Goal: Task Accomplishment & Management: Manage account settings

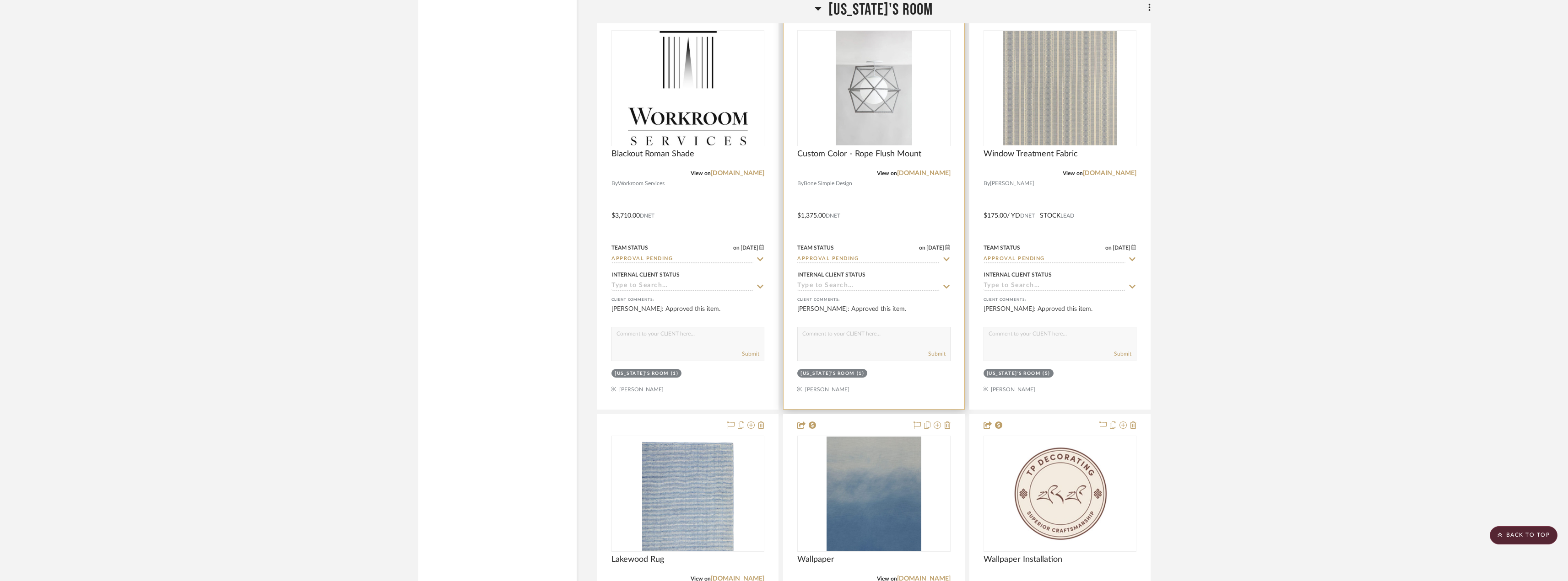
scroll to position [3688, 0]
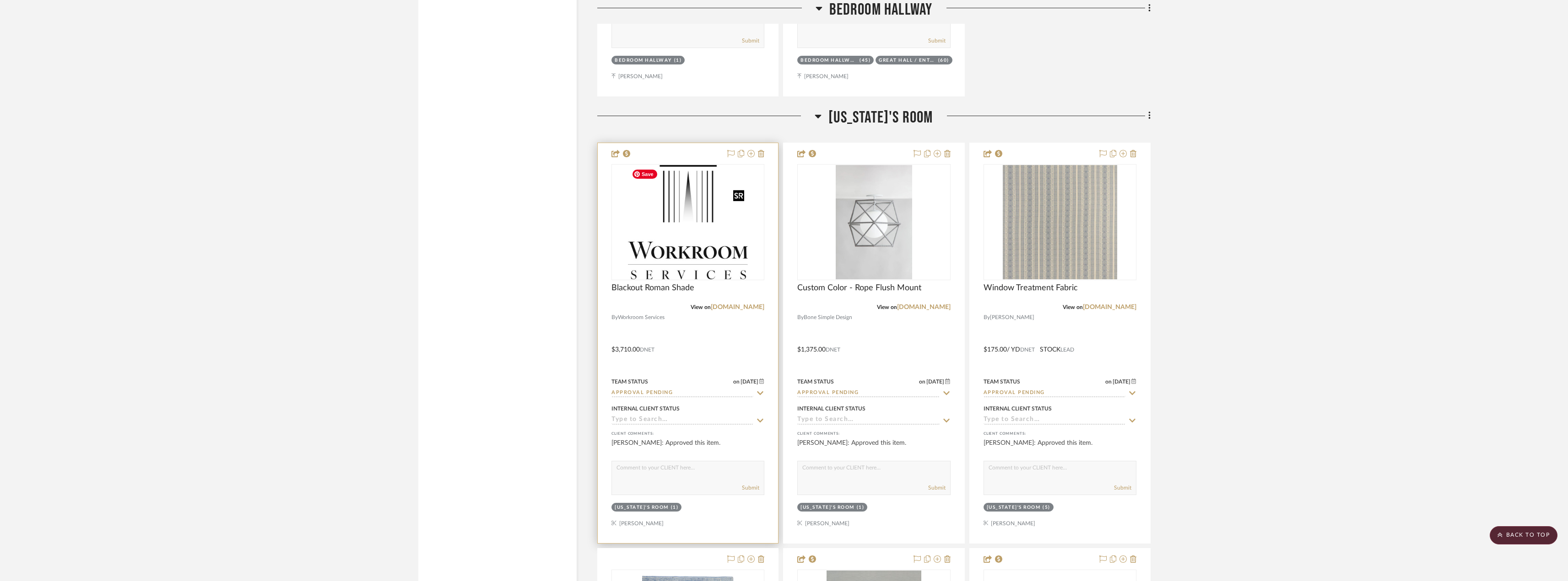
click at [0, 0] on img at bounding box center [0, 0] width 0 height 0
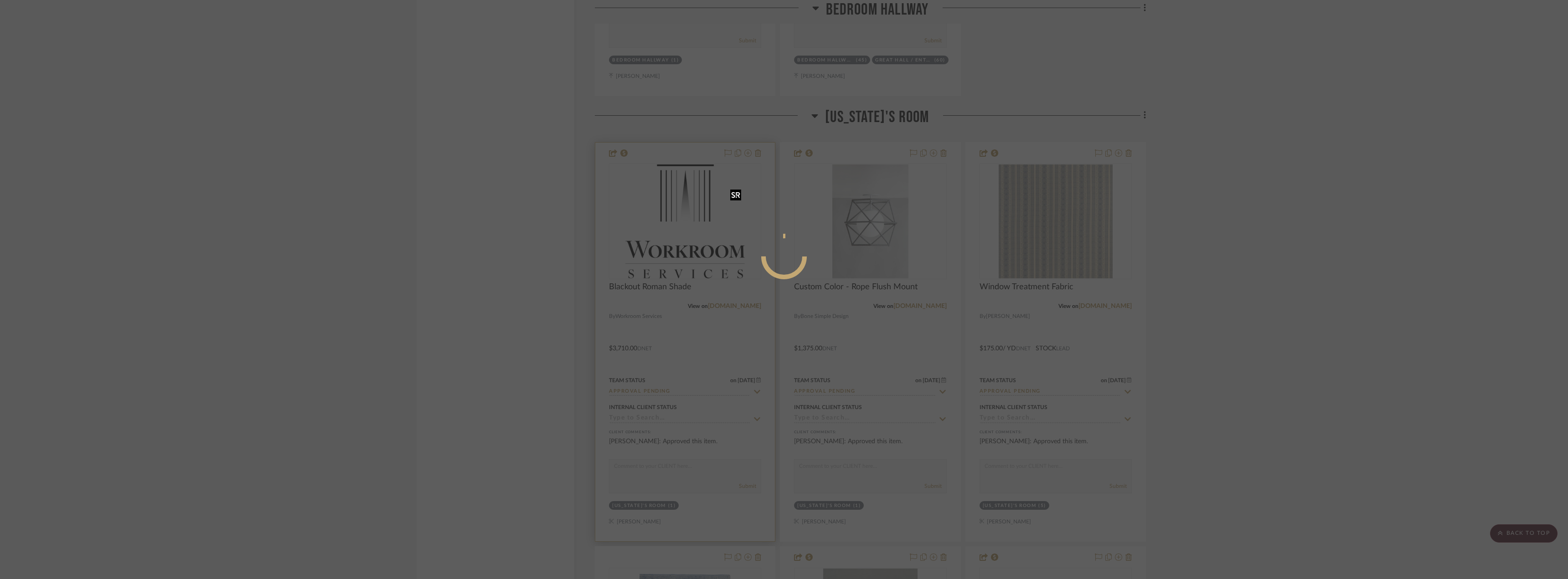
scroll to position [41, 0]
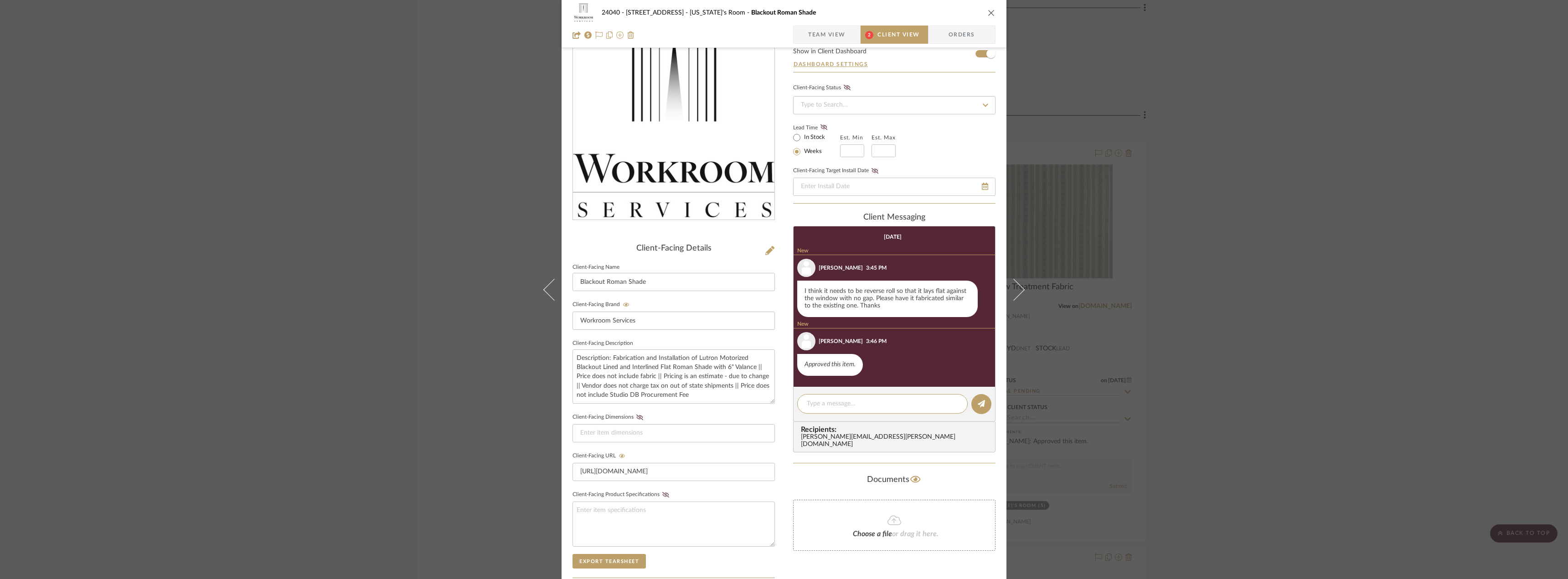
click at [1284, 204] on div "24040 - 171 [GEOGRAPHIC_DATA] [US_STATE]'s Room Blackout Roman Shade Team View …" at bounding box center [784, 289] width 1568 height 579
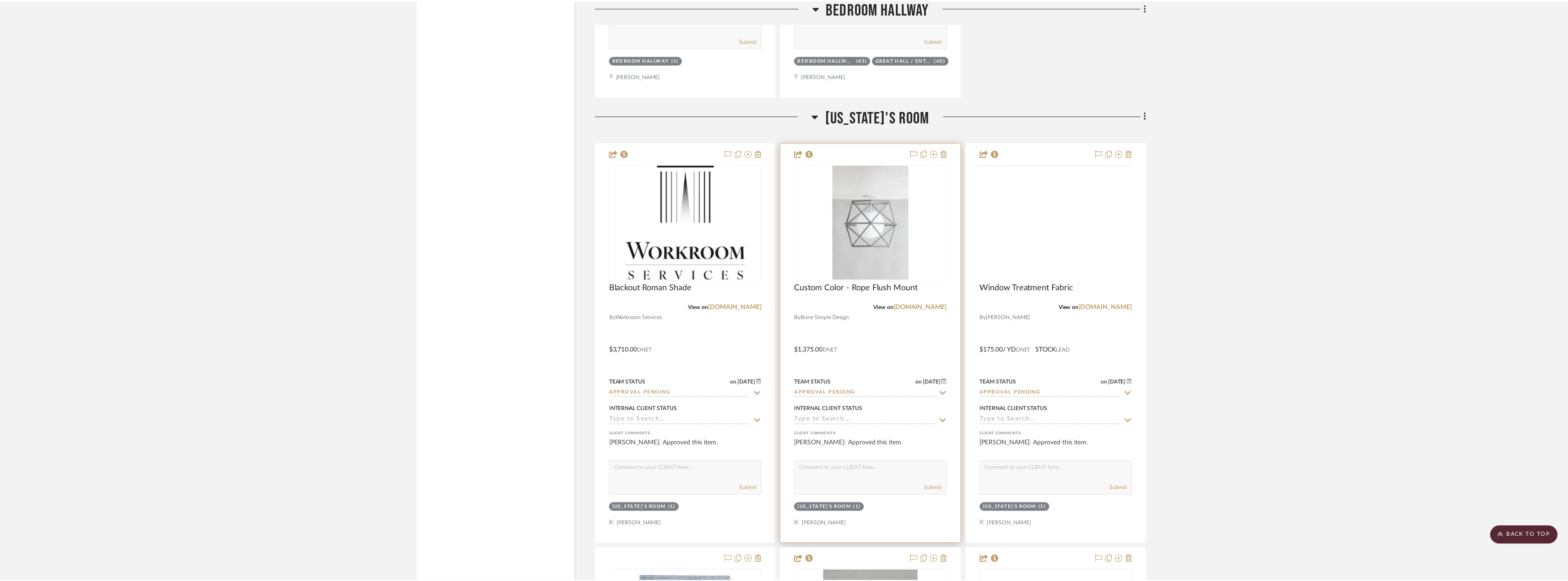
scroll to position [3688, 0]
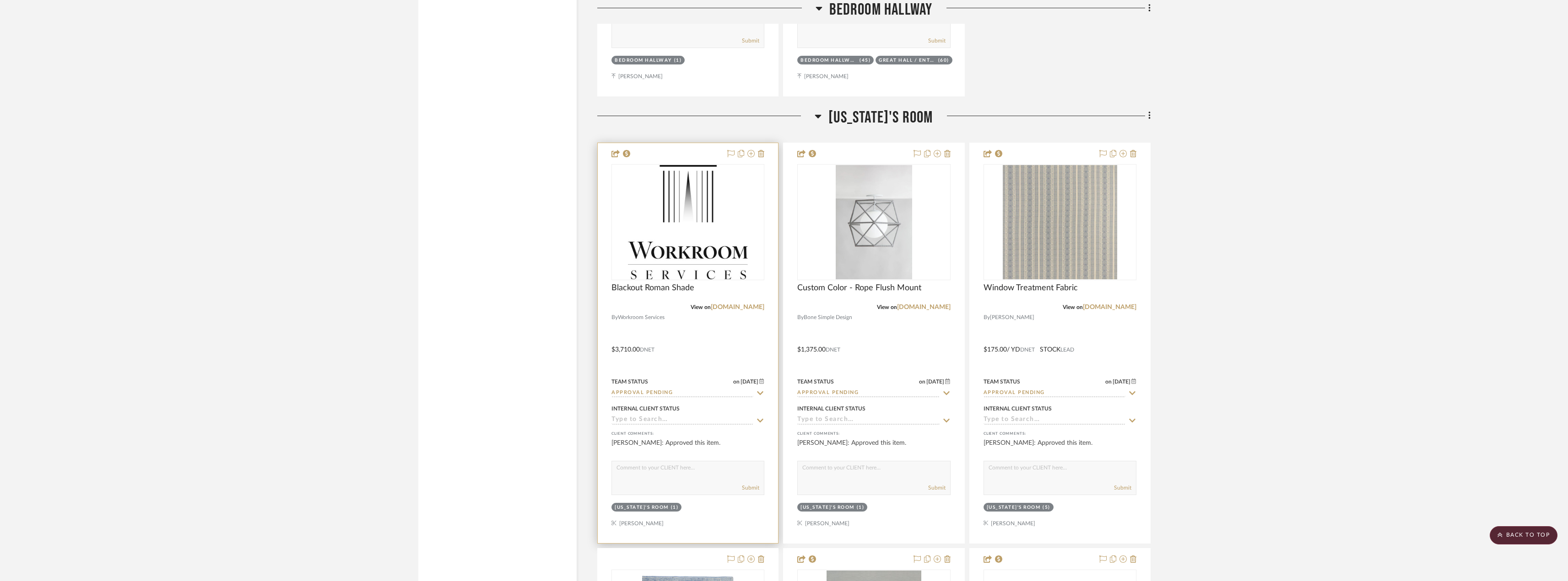
click at [642, 393] on input "Approval Pending" at bounding box center [682, 393] width 142 height 8
type input "need"
click at [655, 491] on div "Need to Order - Client Payment Received" at bounding box center [688, 487] width 152 height 33
type input "[DATE]"
type input "Need to Order - Client Payment Received"
